Goal: Book appointment/travel/reservation

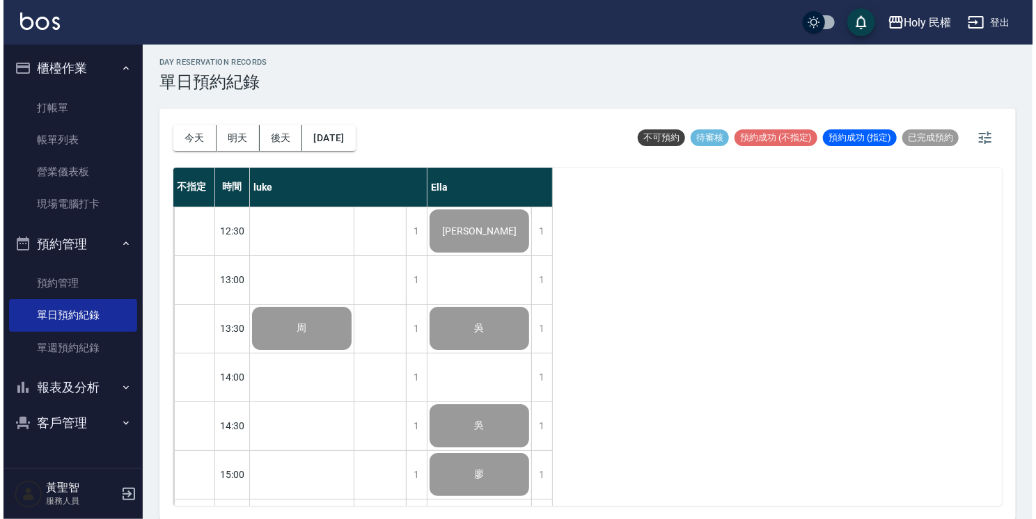
scroll to position [491, 0]
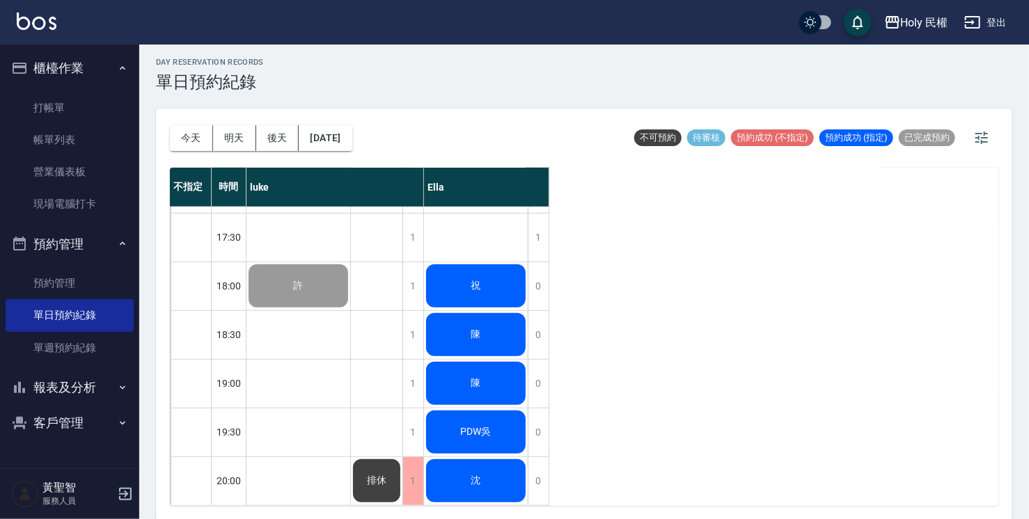
click at [498, 289] on div "祝" at bounding box center [476, 285] width 104 height 47
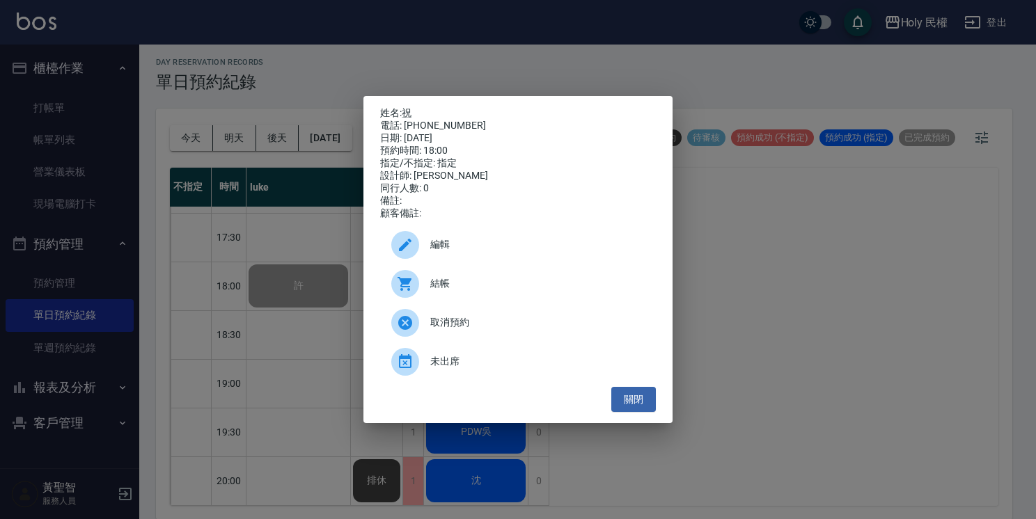
click at [484, 252] on span "編輯" at bounding box center [537, 244] width 214 height 15
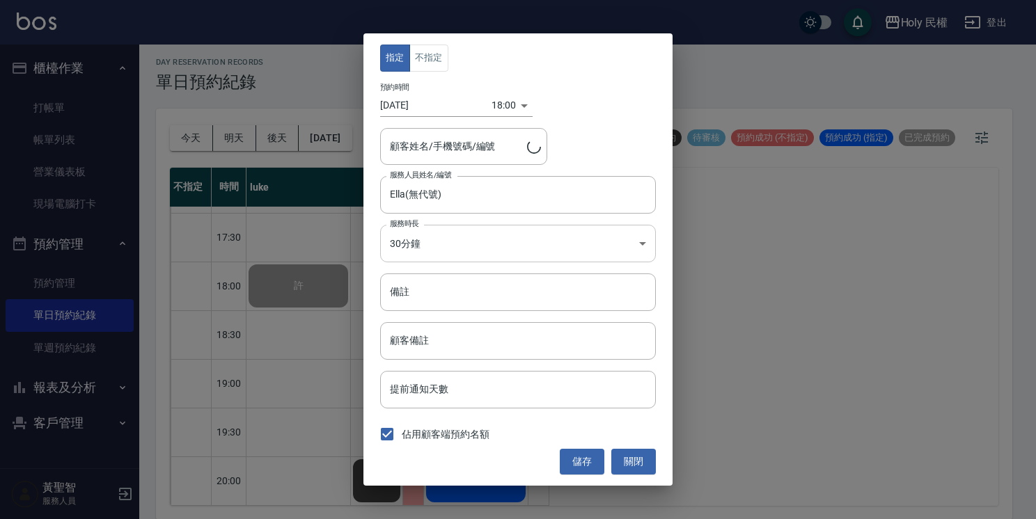
type input "祝/ 0963635699"
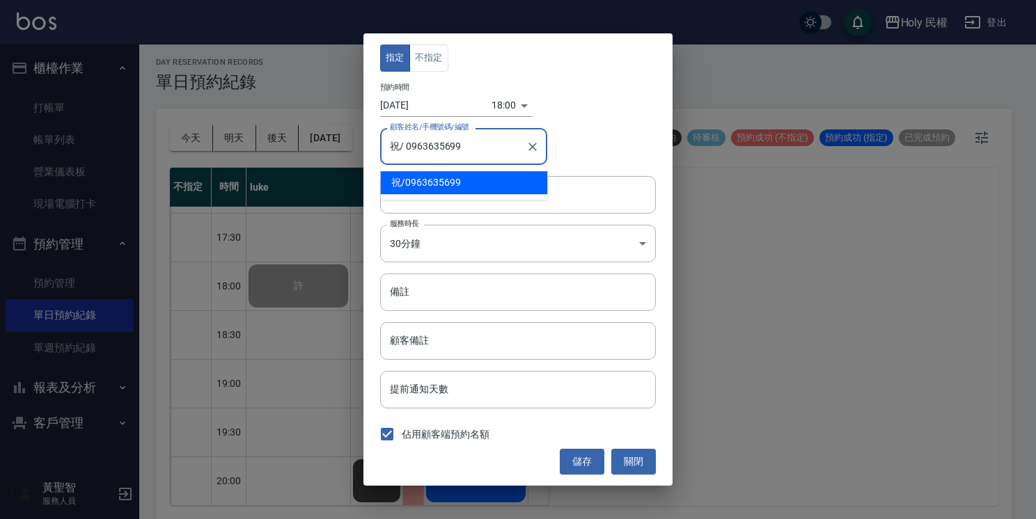
drag, startPoint x: 404, startPoint y: 150, endPoint x: 464, endPoint y: 144, distance: 60.1
click at [464, 144] on input "祝/ 0963635699" at bounding box center [453, 146] width 134 height 24
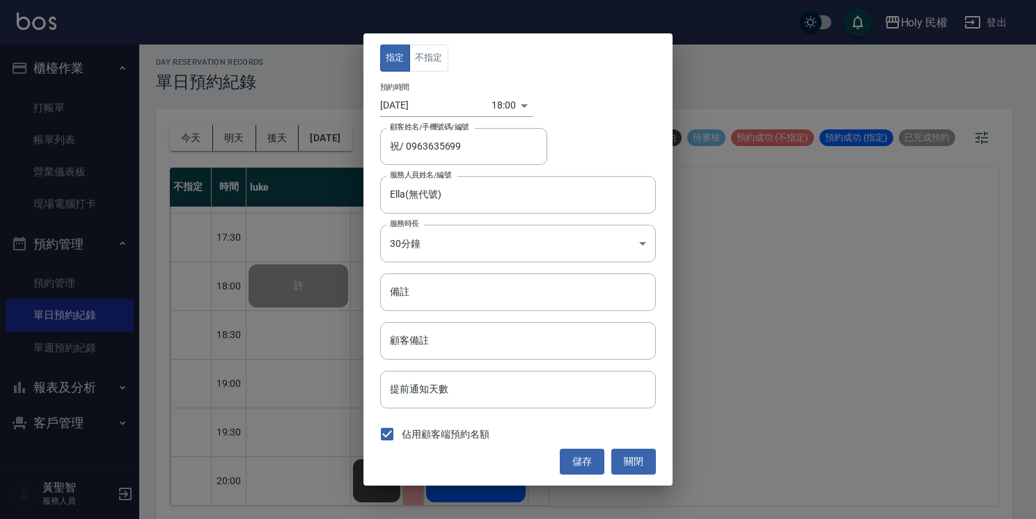
click at [563, 141] on div "顧客姓名/手機號碼/編號 祝/ 0963635699 顧客姓名/手機號碼/編號" at bounding box center [518, 146] width 276 height 37
click at [626, 458] on button "關閉" at bounding box center [633, 462] width 45 height 26
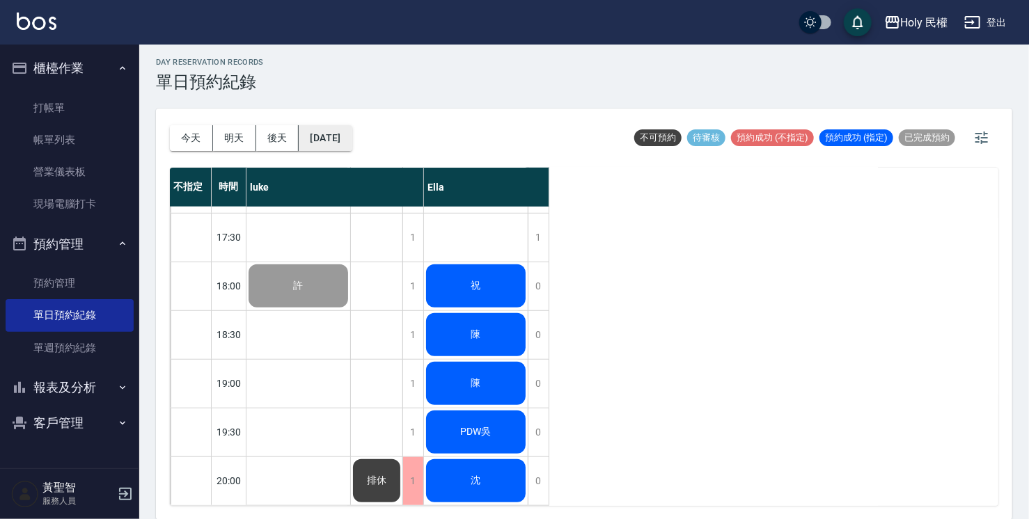
click at [352, 146] on button "[DATE]" at bounding box center [325, 138] width 53 height 26
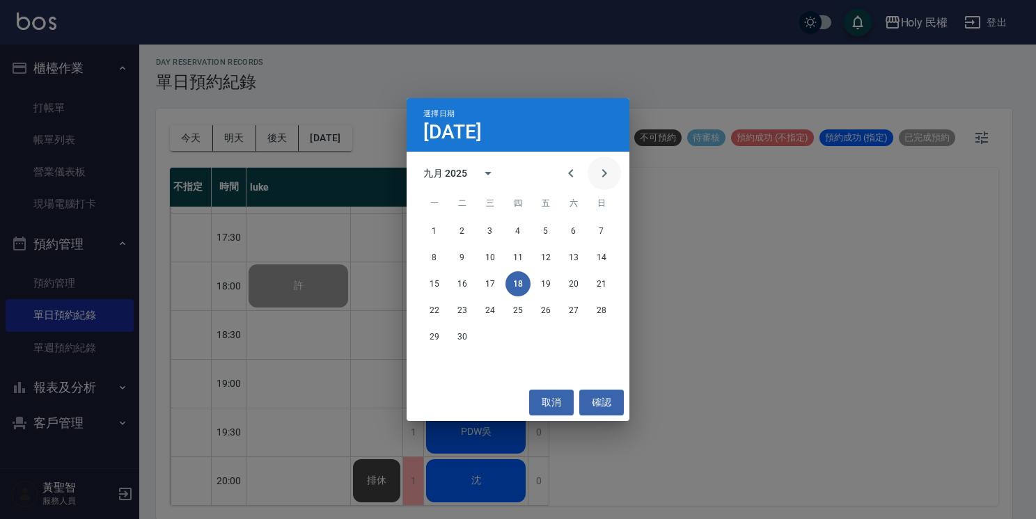
click at [606, 173] on icon "Next month" at bounding box center [604, 173] width 17 height 17
click at [488, 260] on button "8" at bounding box center [490, 257] width 25 height 25
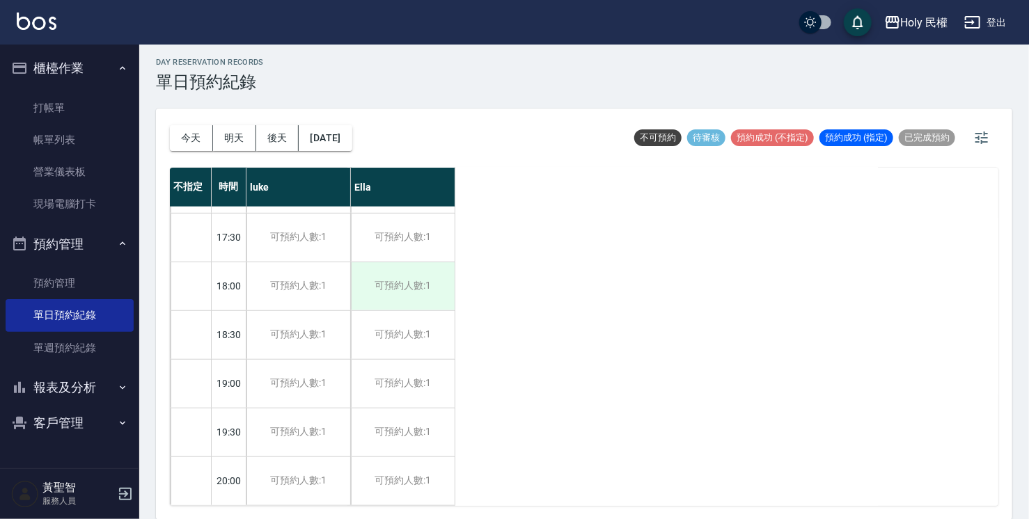
click at [414, 272] on div "可預約人數:1" at bounding box center [403, 286] width 104 height 48
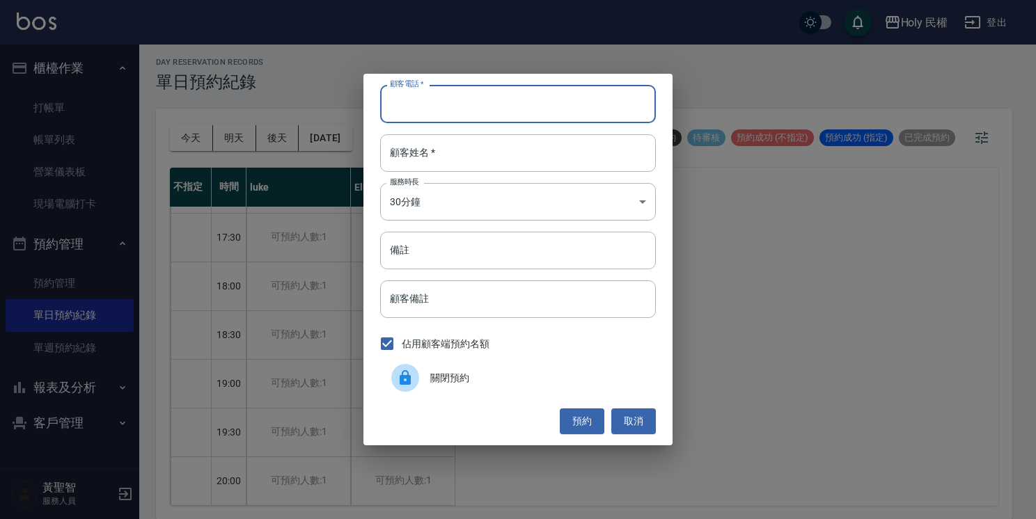
paste input "0963635699"
type input "0963635699"
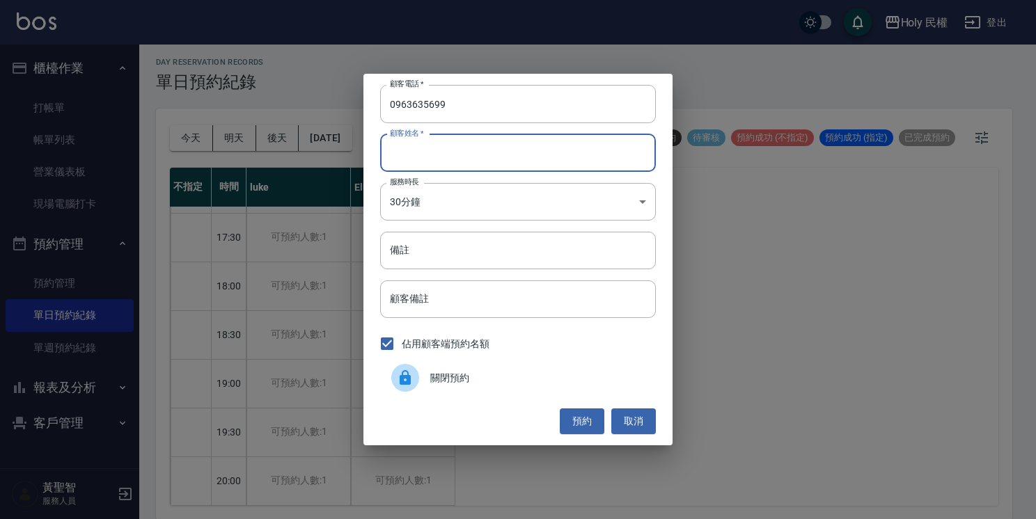
click at [573, 160] on input "顧客姓名   *" at bounding box center [518, 153] width 276 height 38
type input "祝"
click at [588, 416] on button "預約" at bounding box center [582, 422] width 45 height 26
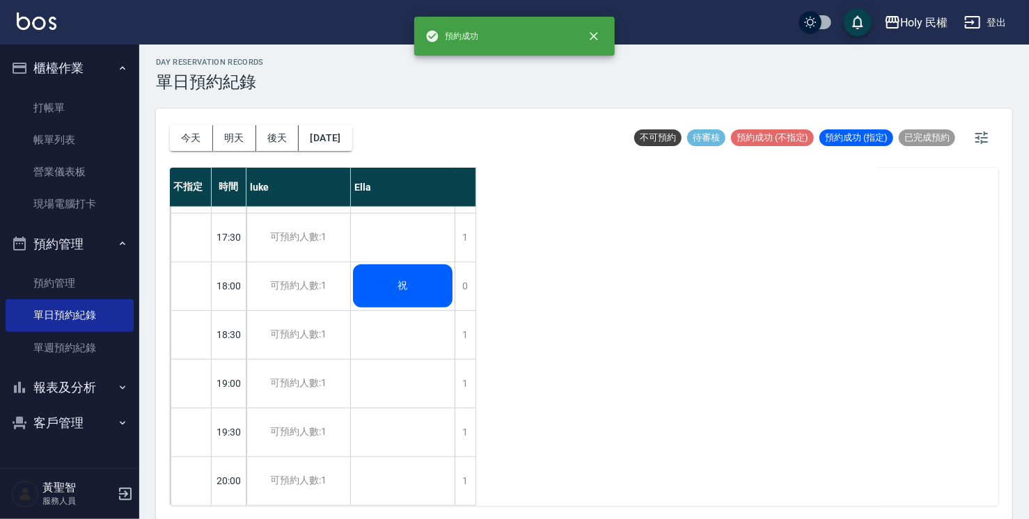
click at [410, 266] on div "祝" at bounding box center [403, 285] width 104 height 47
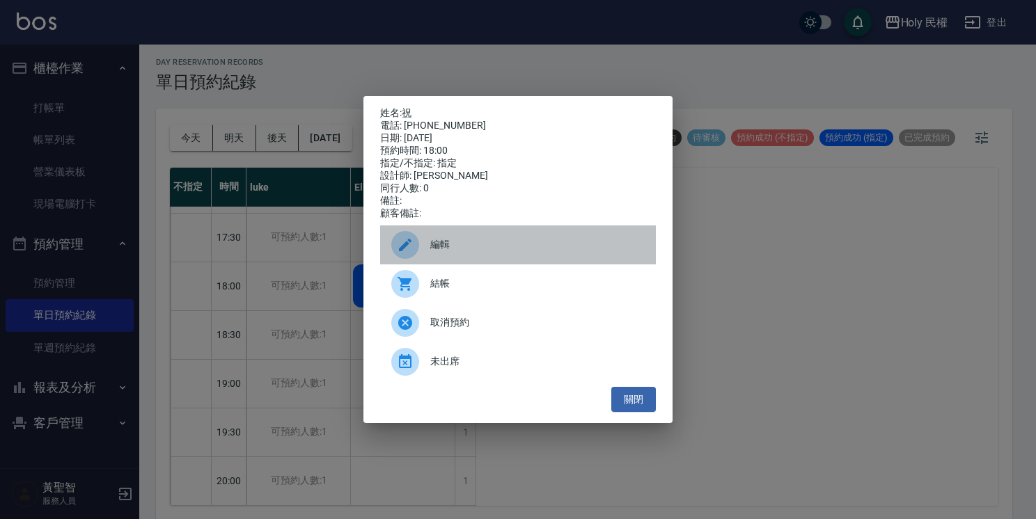
click at [466, 251] on span "編輯" at bounding box center [537, 244] width 214 height 15
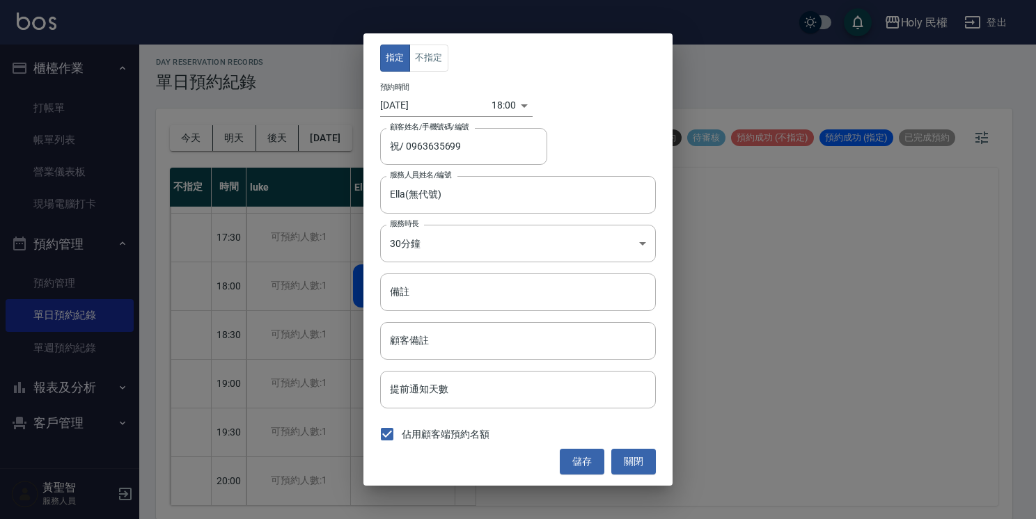
click at [528, 92] on div "預約時間 [DATE] 18:00 1759917600000" at bounding box center [518, 100] width 276 height 34
click at [507, 102] on body "Holy 民權 登出 櫃檯作業 打帳單 帳單列表 營業儀表板 現場電腦打卡 預約管理 預約管理 單日預約紀錄 單週預約紀錄 報表及分析 報表目錄 店家日報表 …" at bounding box center [518, 258] width 1036 height 523
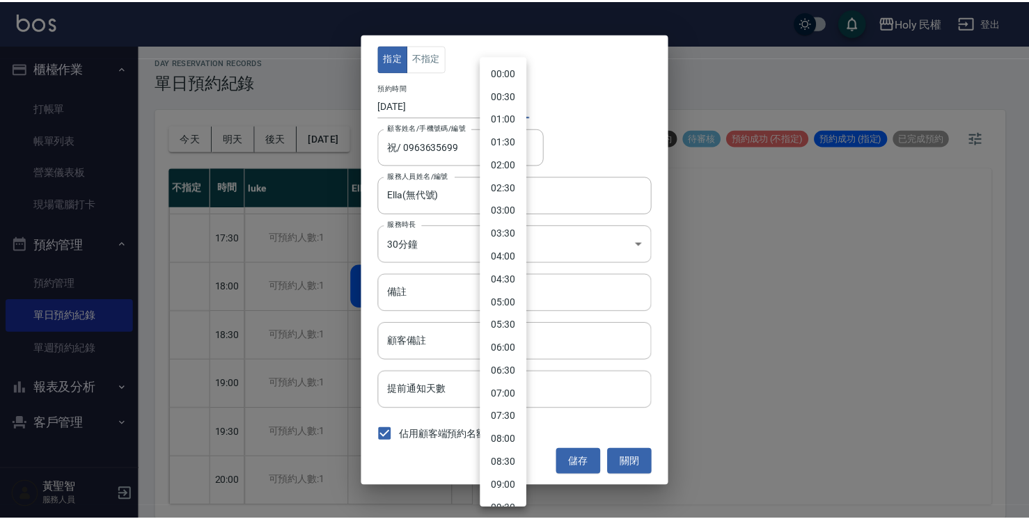
scroll to position [617, 0]
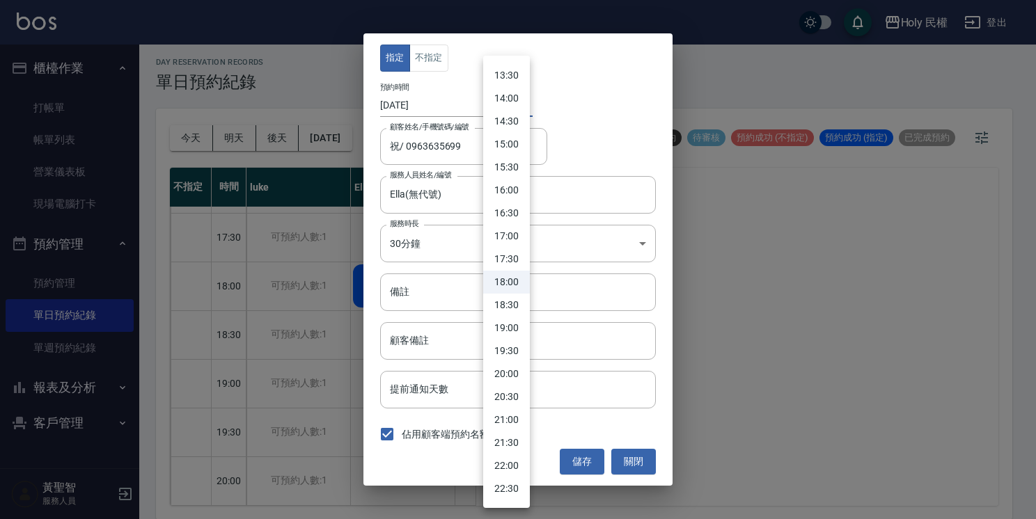
click at [504, 302] on li "18:30" at bounding box center [506, 305] width 47 height 23
type input "1759919400000"
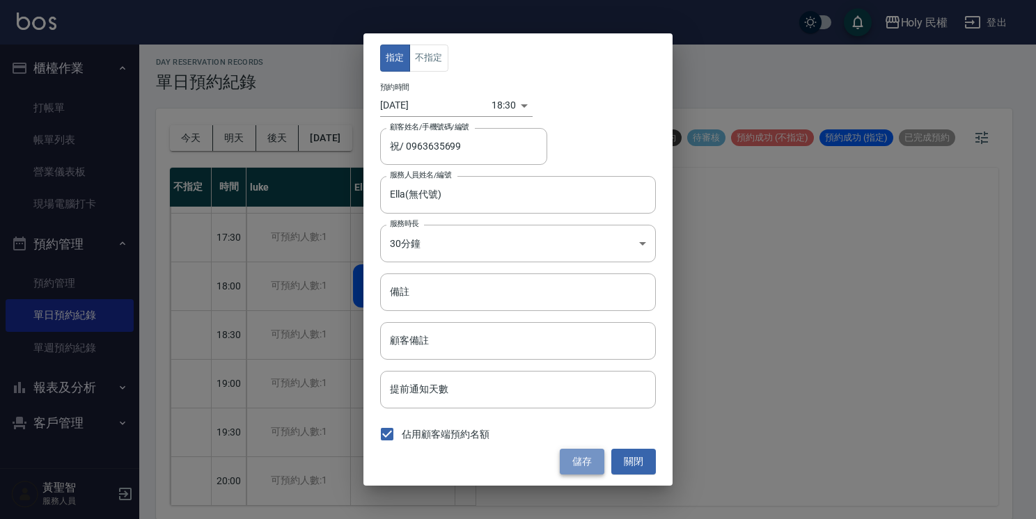
click at [594, 457] on button "儲存" at bounding box center [582, 462] width 45 height 26
click at [505, 187] on input "Ella(無代號)" at bounding box center [507, 194] width 242 height 24
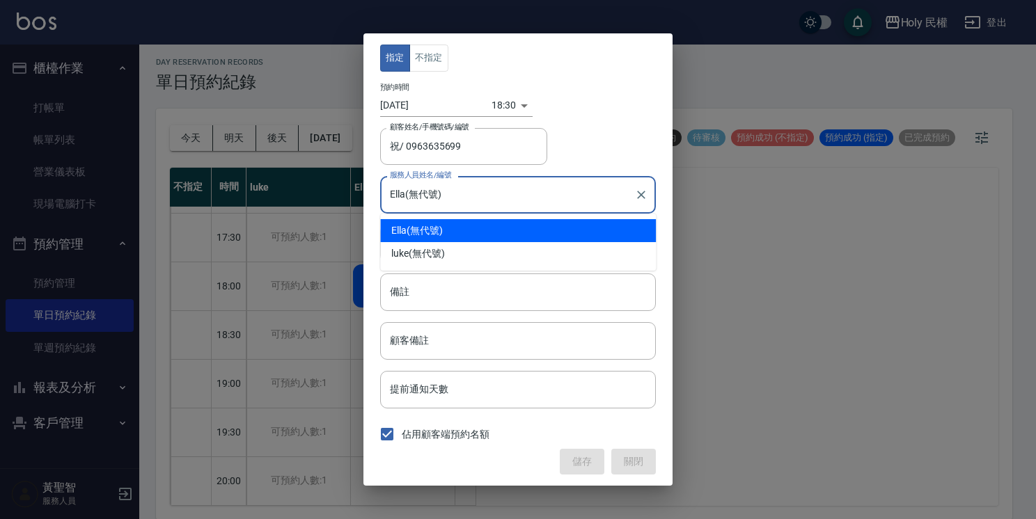
click at [494, 235] on div "Ella (無代號)" at bounding box center [518, 230] width 276 height 23
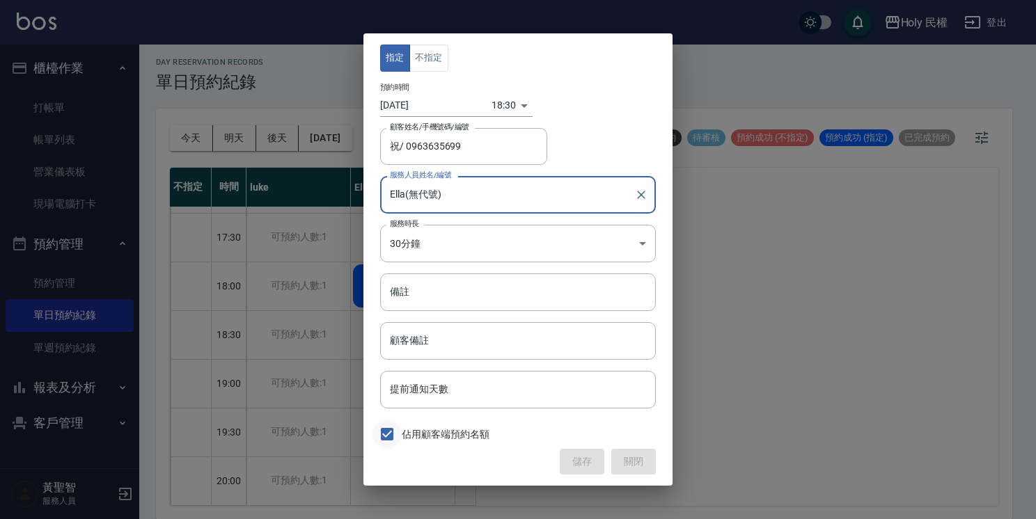
click at [393, 436] on input "佔用顧客端預約名額" at bounding box center [386, 434] width 29 height 29
click at [386, 439] on input "佔用顧客端預約名額" at bounding box center [386, 434] width 29 height 29
checkbox input "true"
click at [519, 237] on body "Holy 民權 登出 櫃檯作業 打帳單 帳單列表 營業儀表板 現場電腦打卡 預約管理 預約管理 單日預約紀錄 單週預約紀錄 報表及分析 報表目錄 店家日報表 …" at bounding box center [518, 258] width 1036 height 523
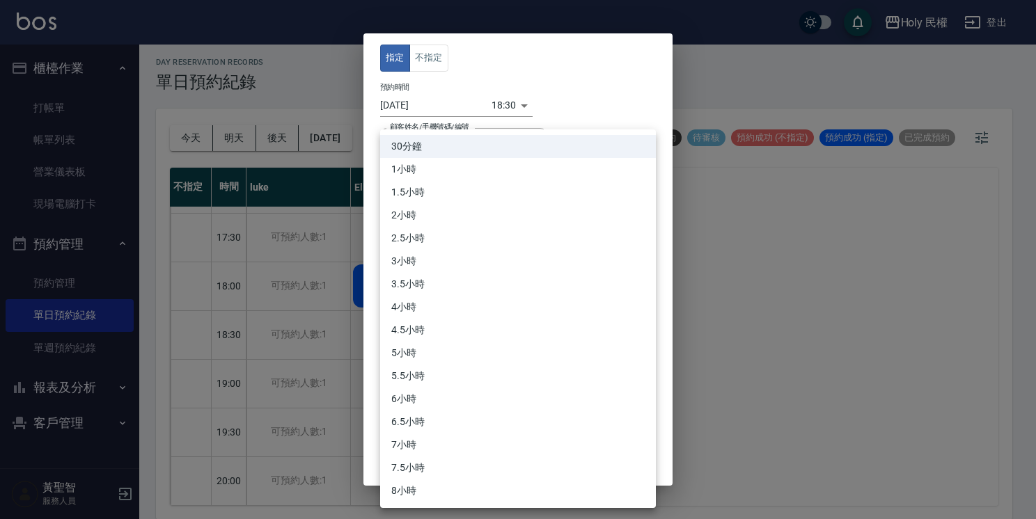
click at [796, 336] on div at bounding box center [518, 259] width 1036 height 519
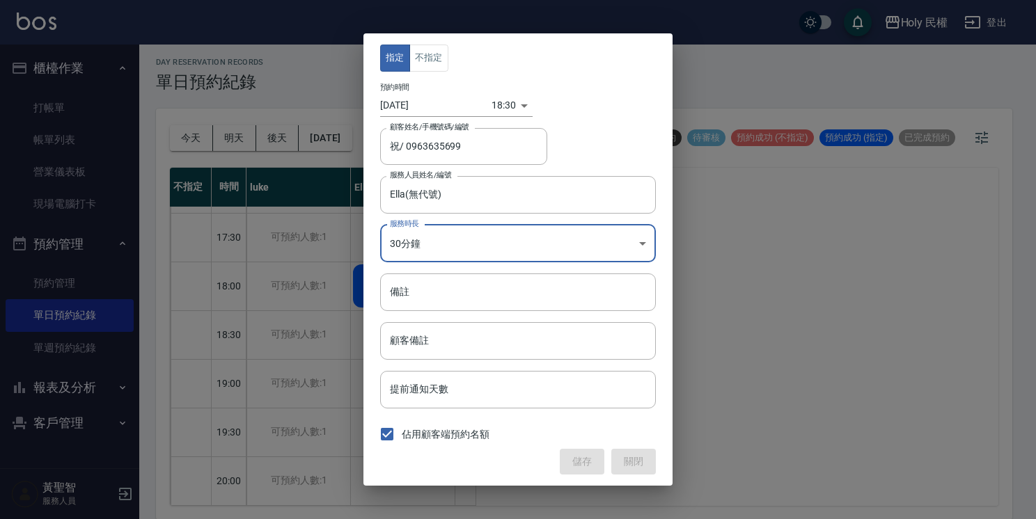
click at [647, 461] on div "儲存 關閉" at bounding box center [518, 462] width 276 height 26
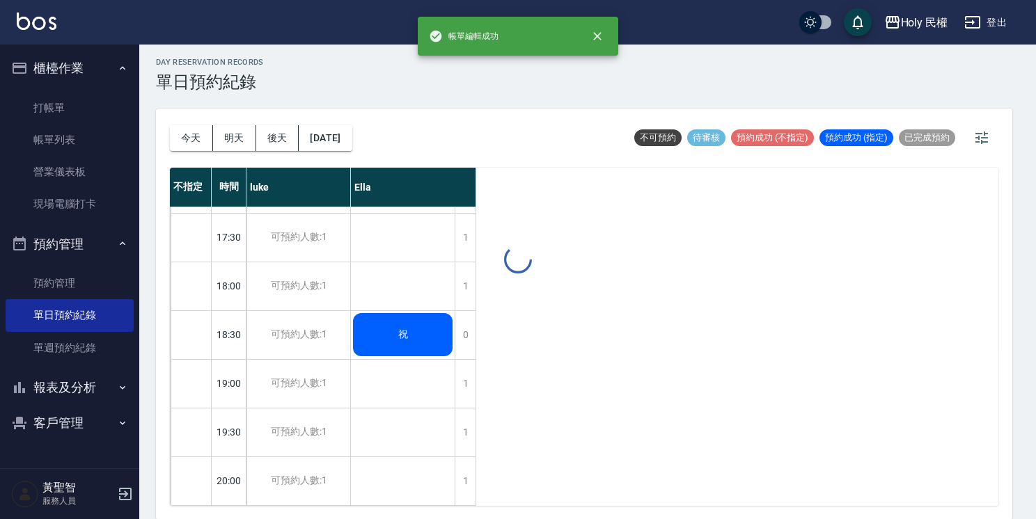
drag, startPoint x: 647, startPoint y: 461, endPoint x: 782, endPoint y: 168, distance: 323.0
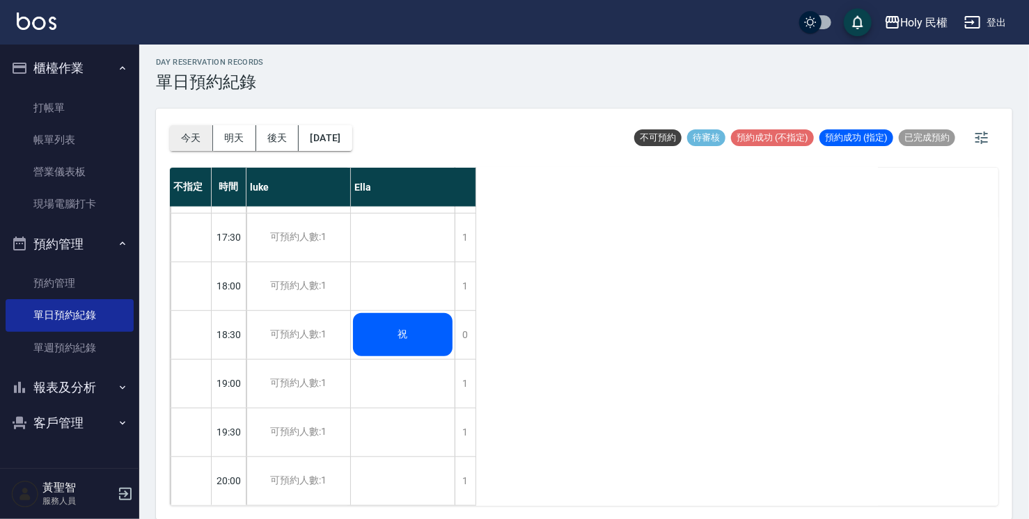
click at [181, 136] on button "今天" at bounding box center [191, 138] width 43 height 26
